Goal: Task Accomplishment & Management: Use online tool/utility

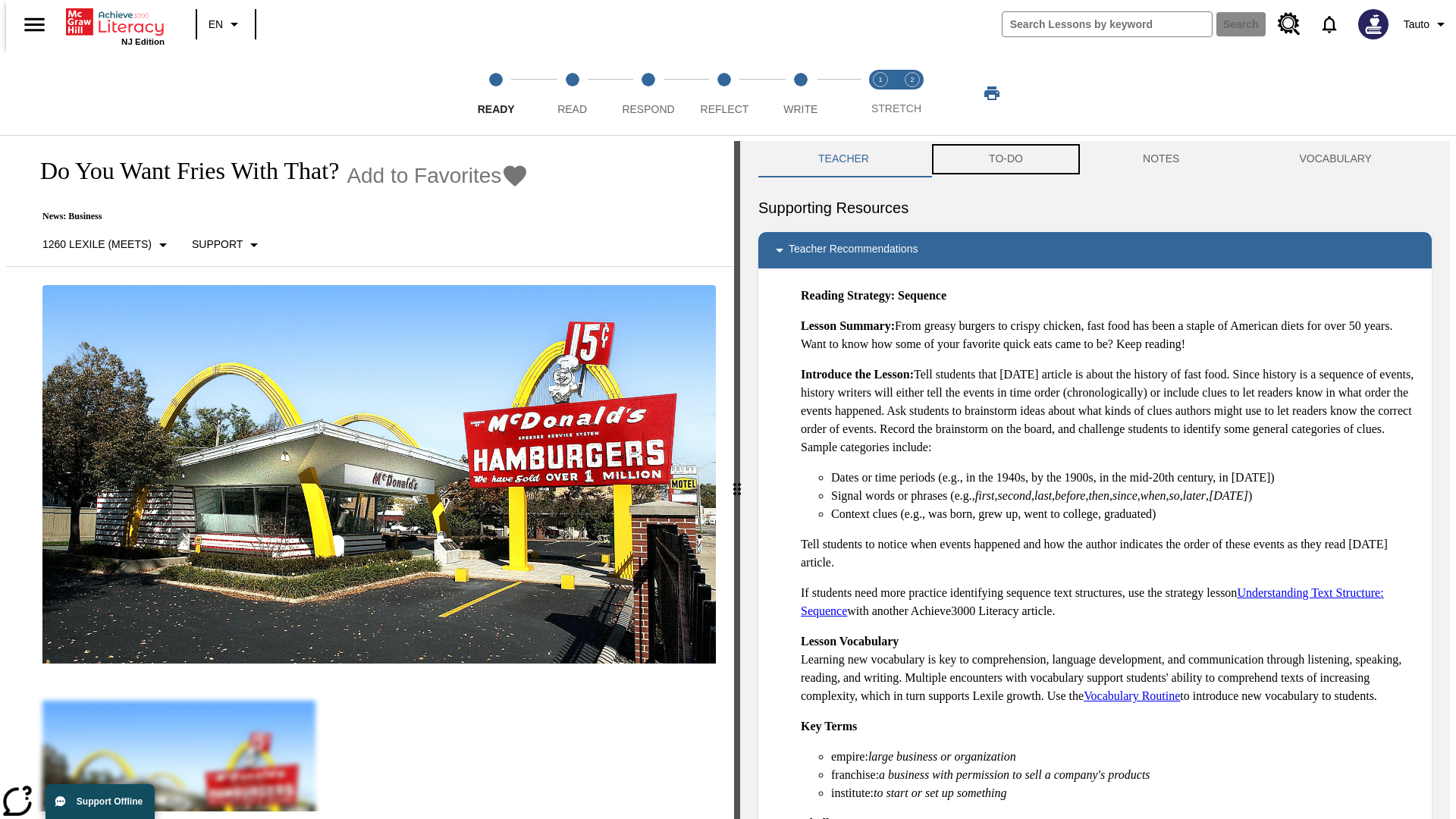
click at [1005, 160] on button "TO-DO" at bounding box center [1005, 159] width 154 height 37
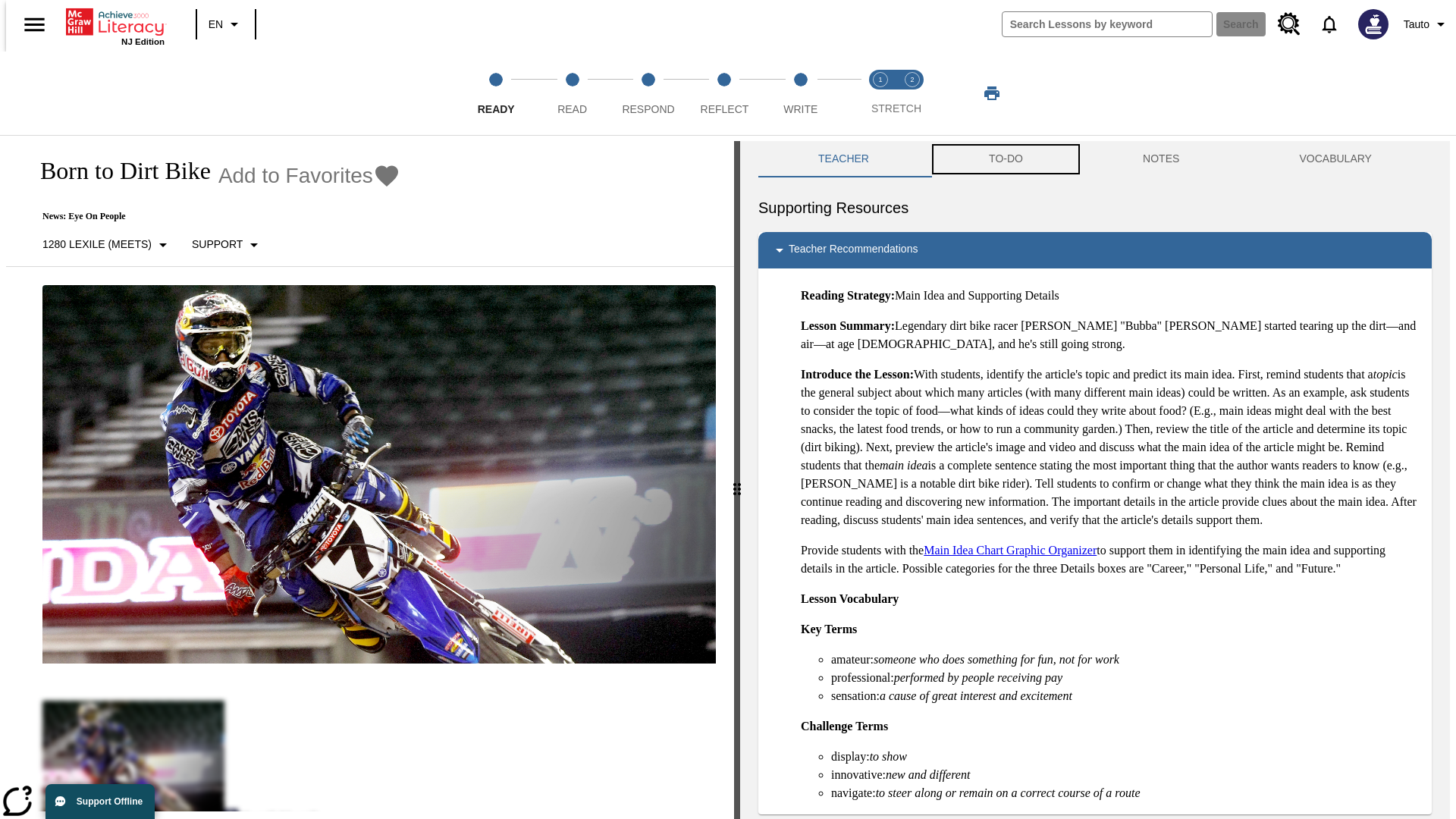
click at [1005, 160] on button "TO-DO" at bounding box center [1005, 159] width 154 height 37
